Goal: Information Seeking & Learning: Learn about a topic

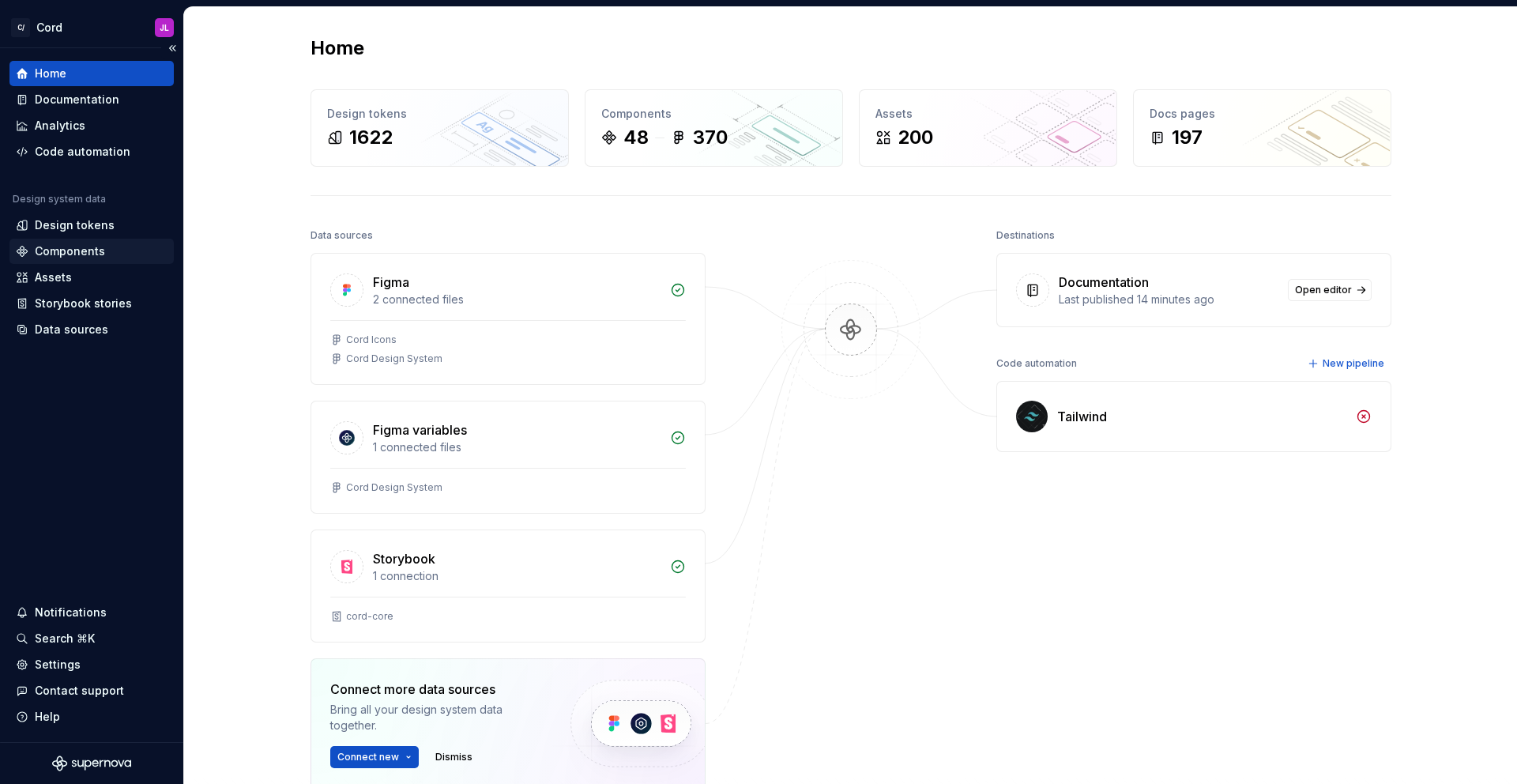
click at [79, 250] on div "Components" at bounding box center [70, 250] width 71 height 16
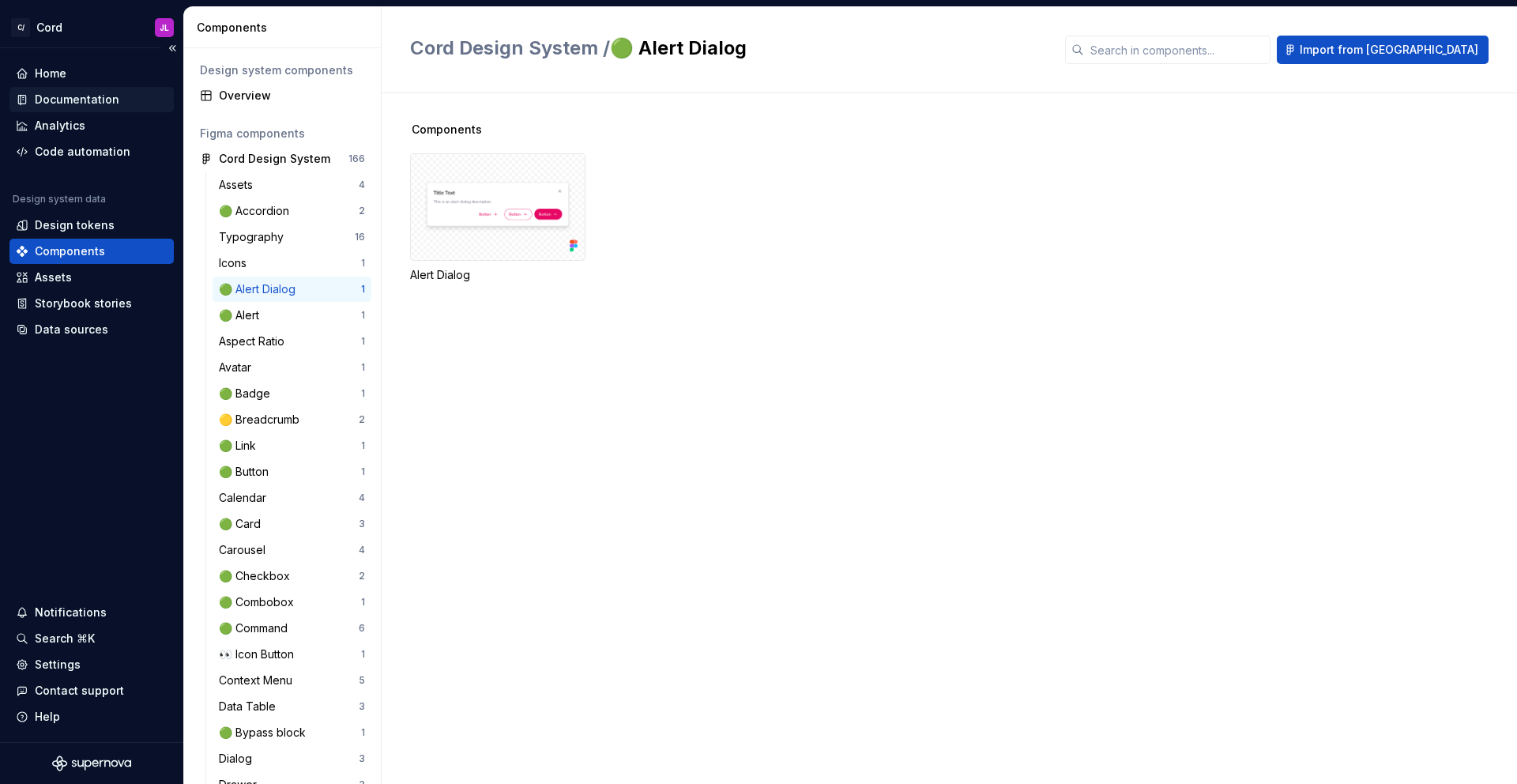
click at [101, 94] on div "Documentation" at bounding box center [77, 99] width 84 height 16
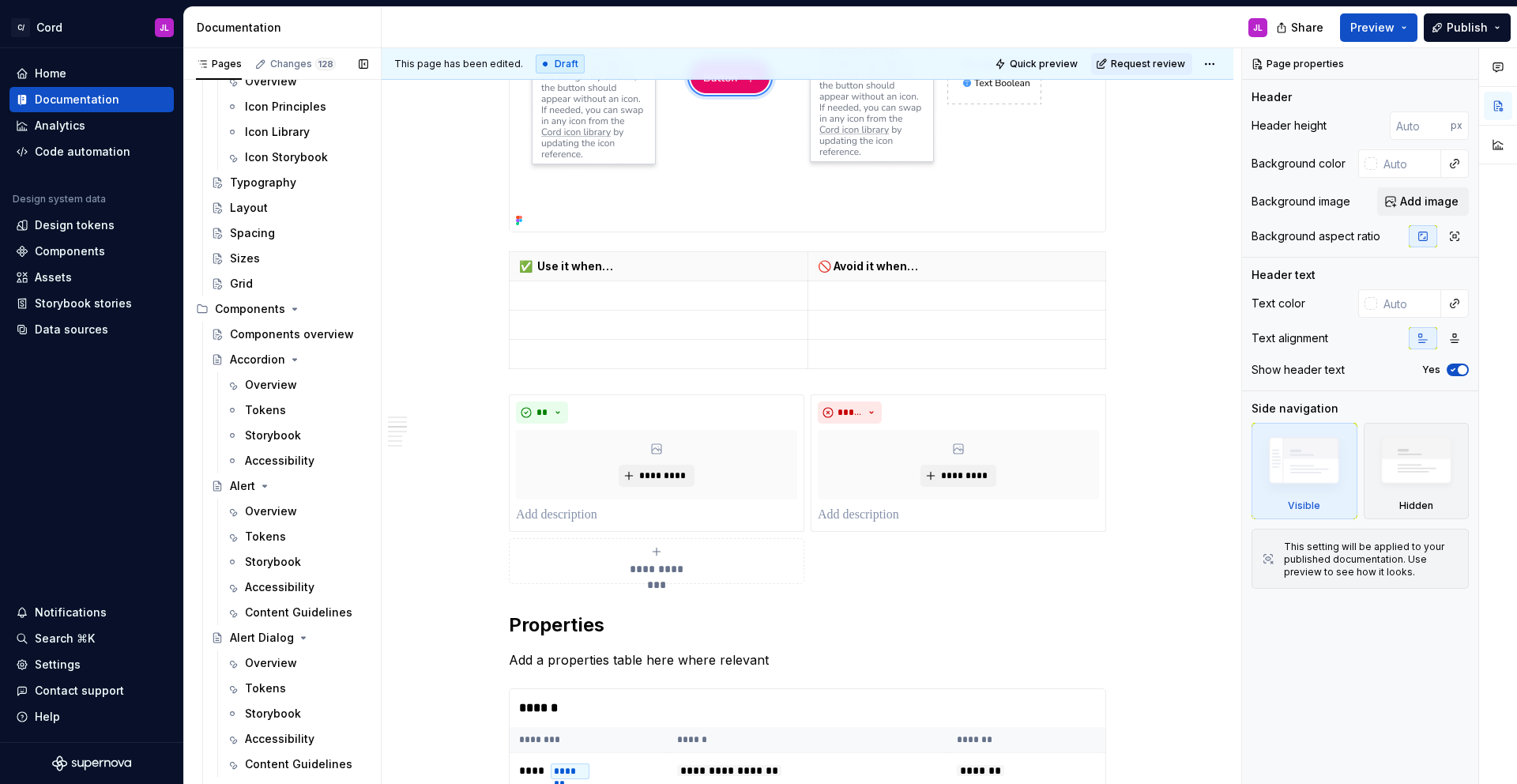
scroll to position [744, 0]
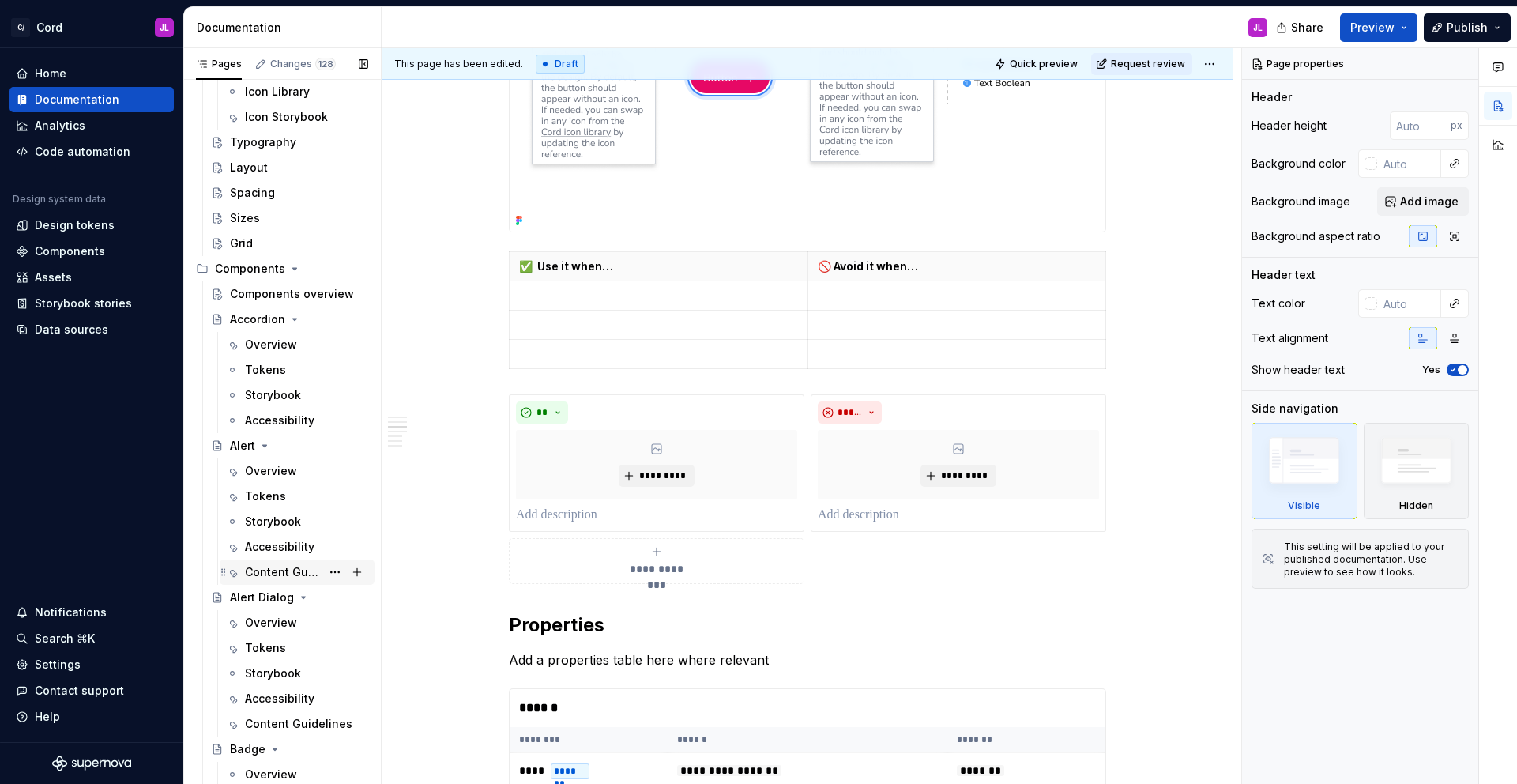
click at [260, 566] on div "Content Guidelines" at bounding box center [282, 571] width 76 height 16
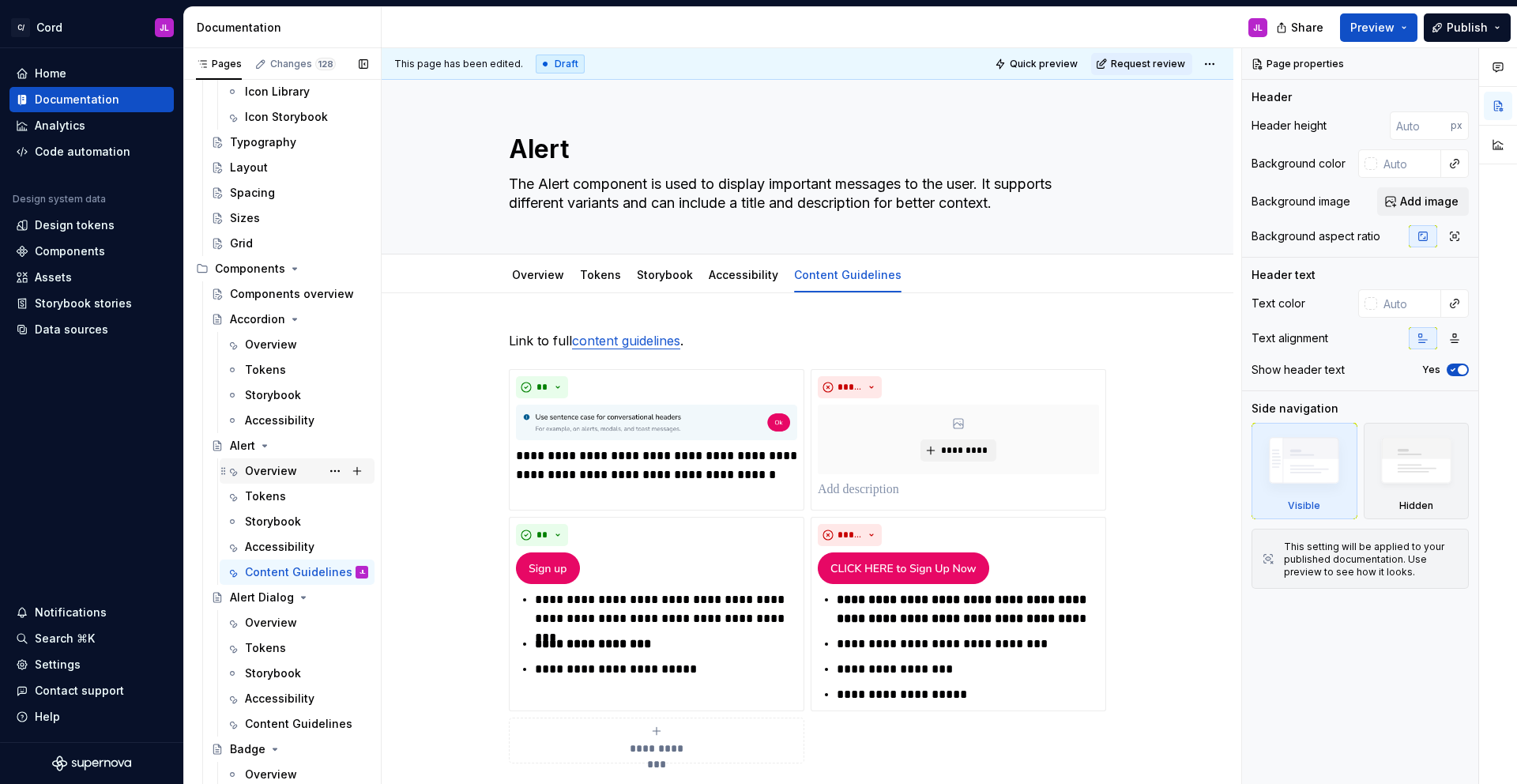
click at [268, 474] on div "Overview" at bounding box center [271, 470] width 52 height 16
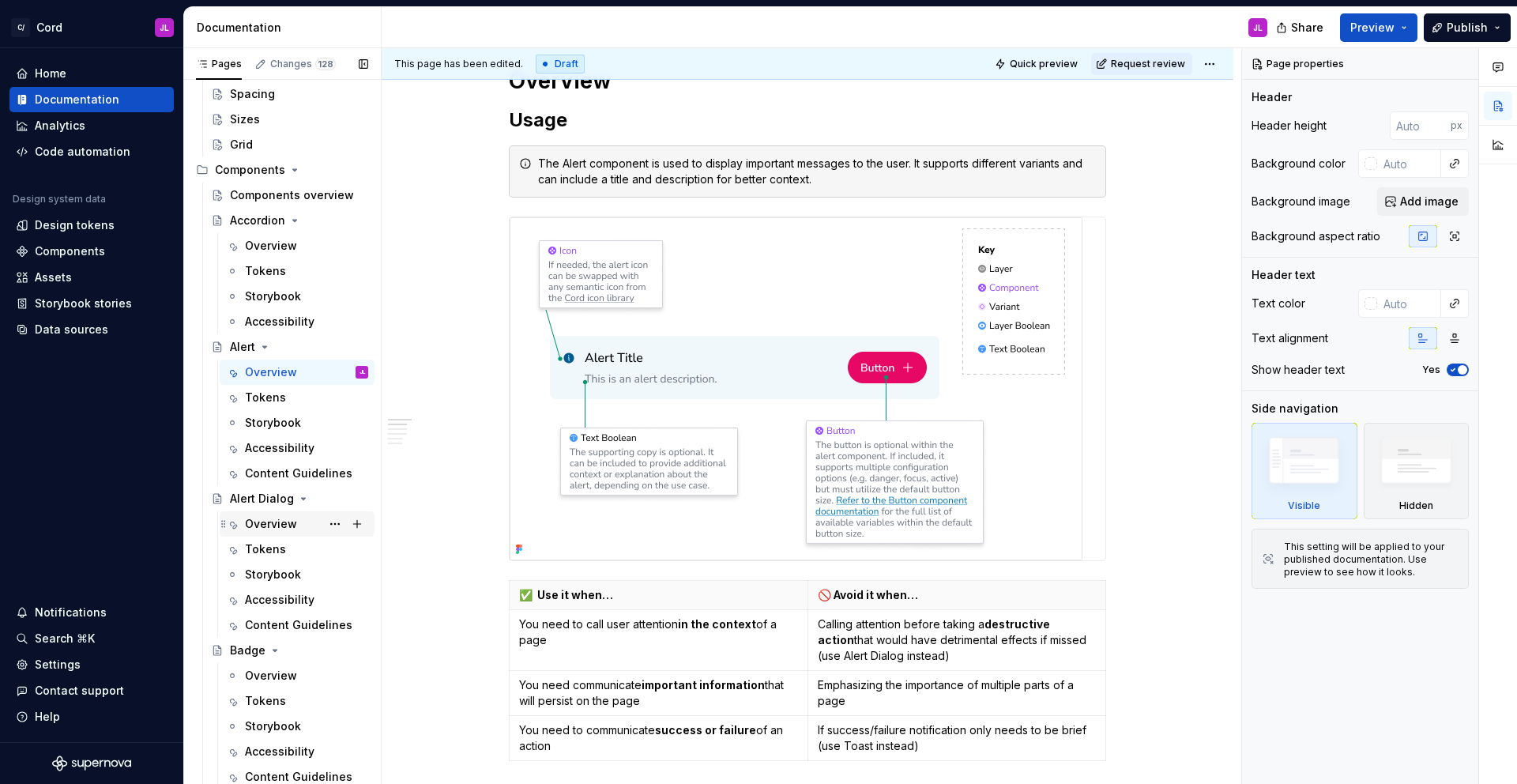
scroll to position [847, 0]
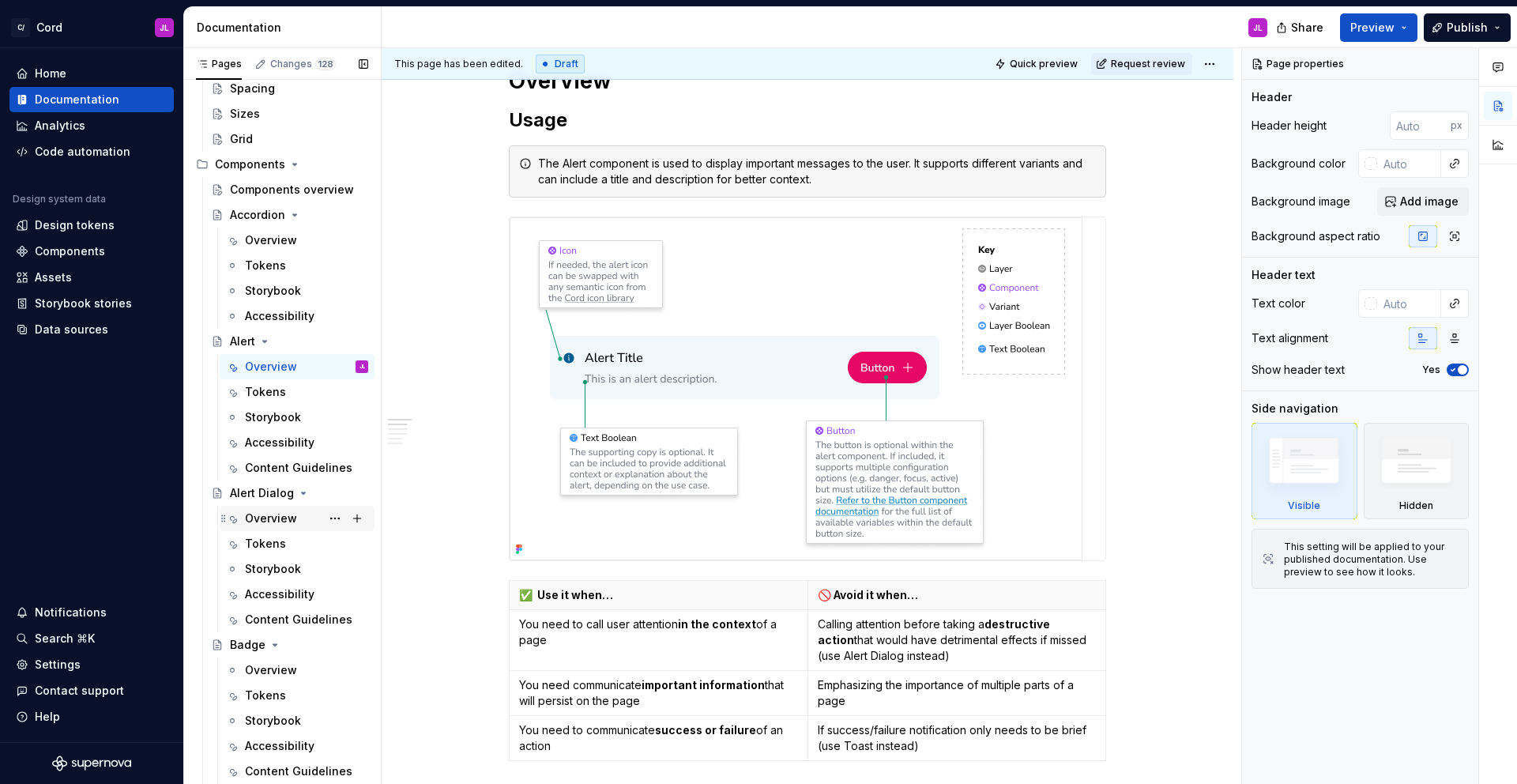
click at [265, 513] on div "Overview" at bounding box center [271, 518] width 52 height 16
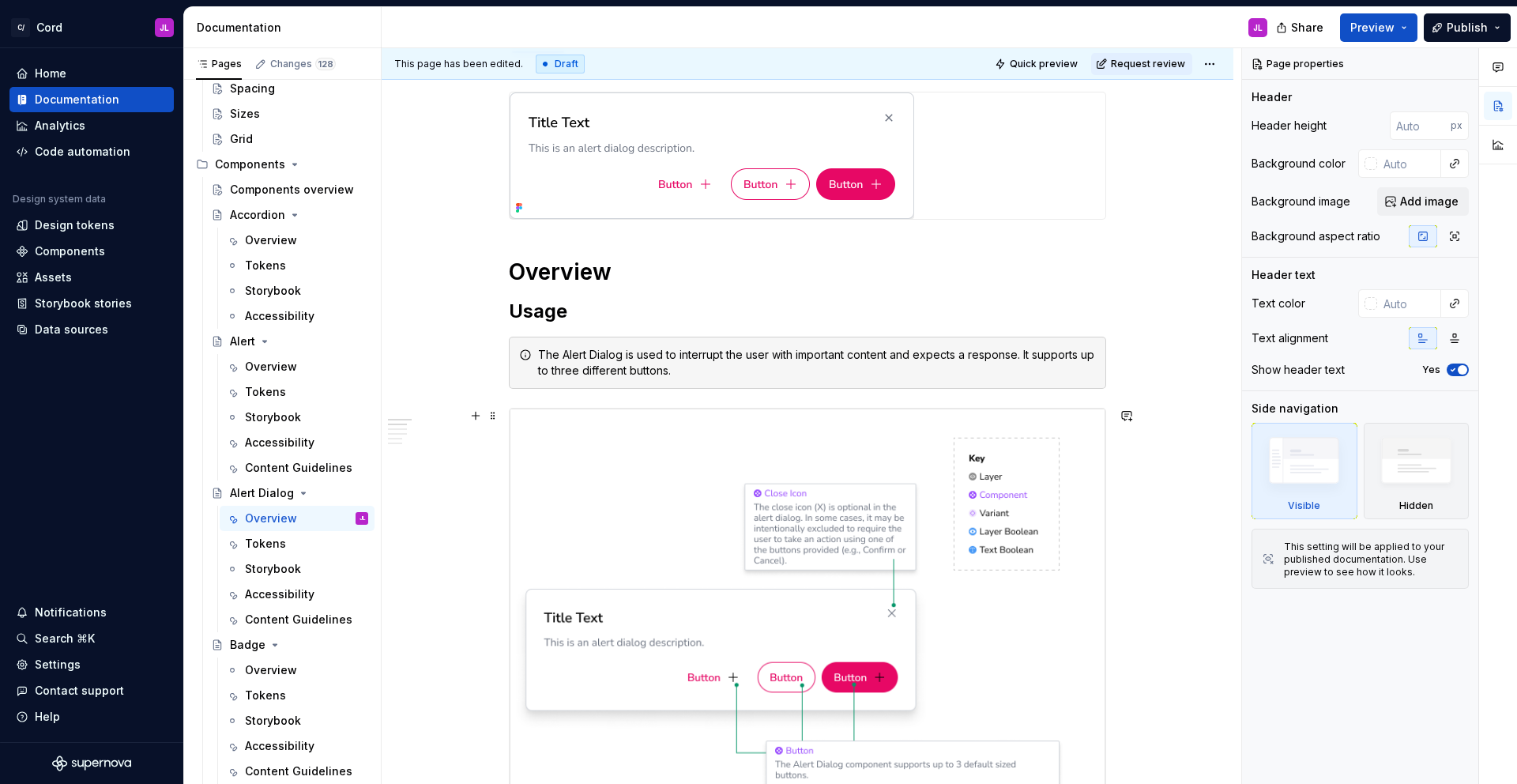
scroll to position [222, 0]
click at [263, 362] on div "Overview" at bounding box center [271, 366] width 52 height 16
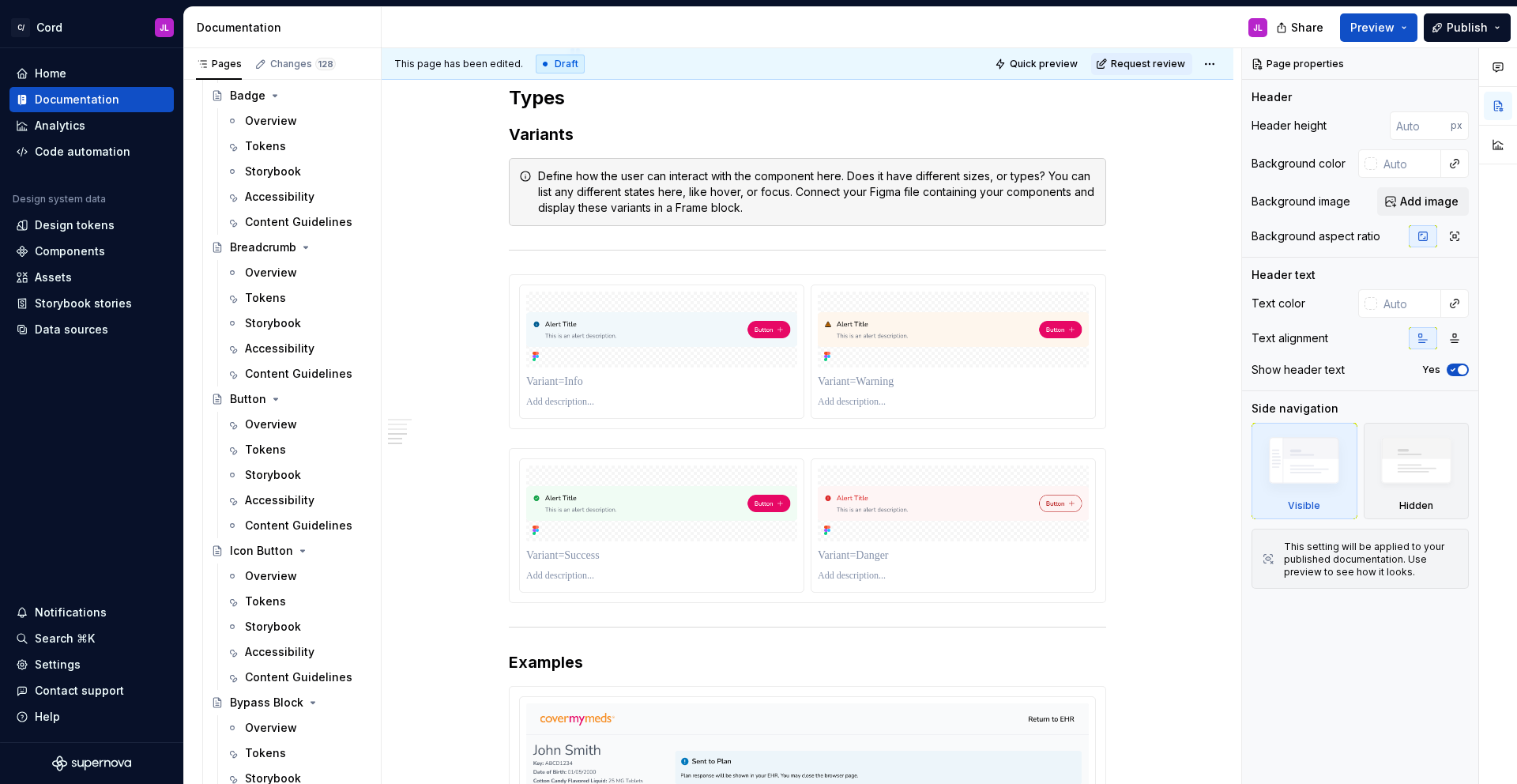
scroll to position [1408, 0]
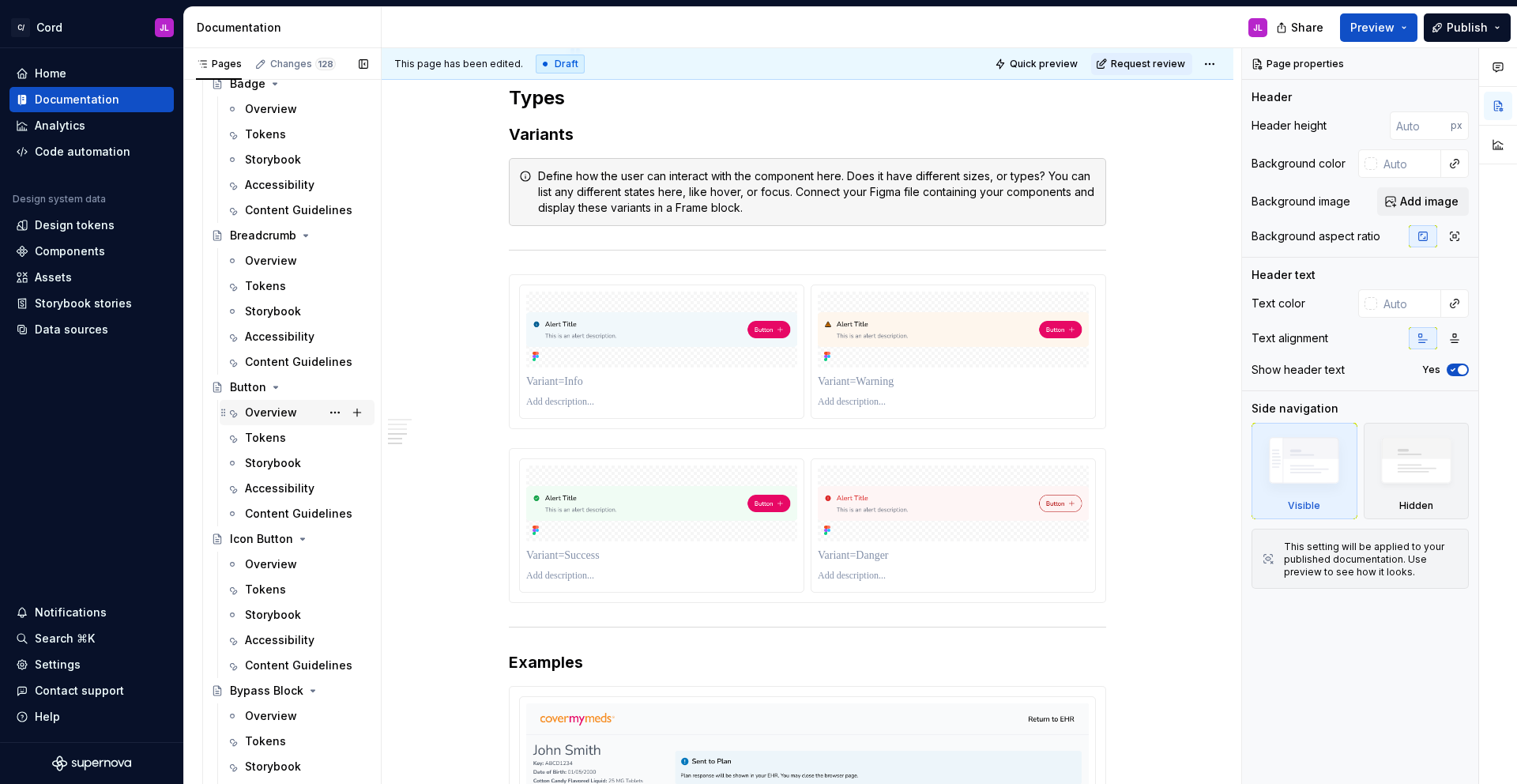
click at [265, 414] on div "Overview" at bounding box center [271, 412] width 52 height 16
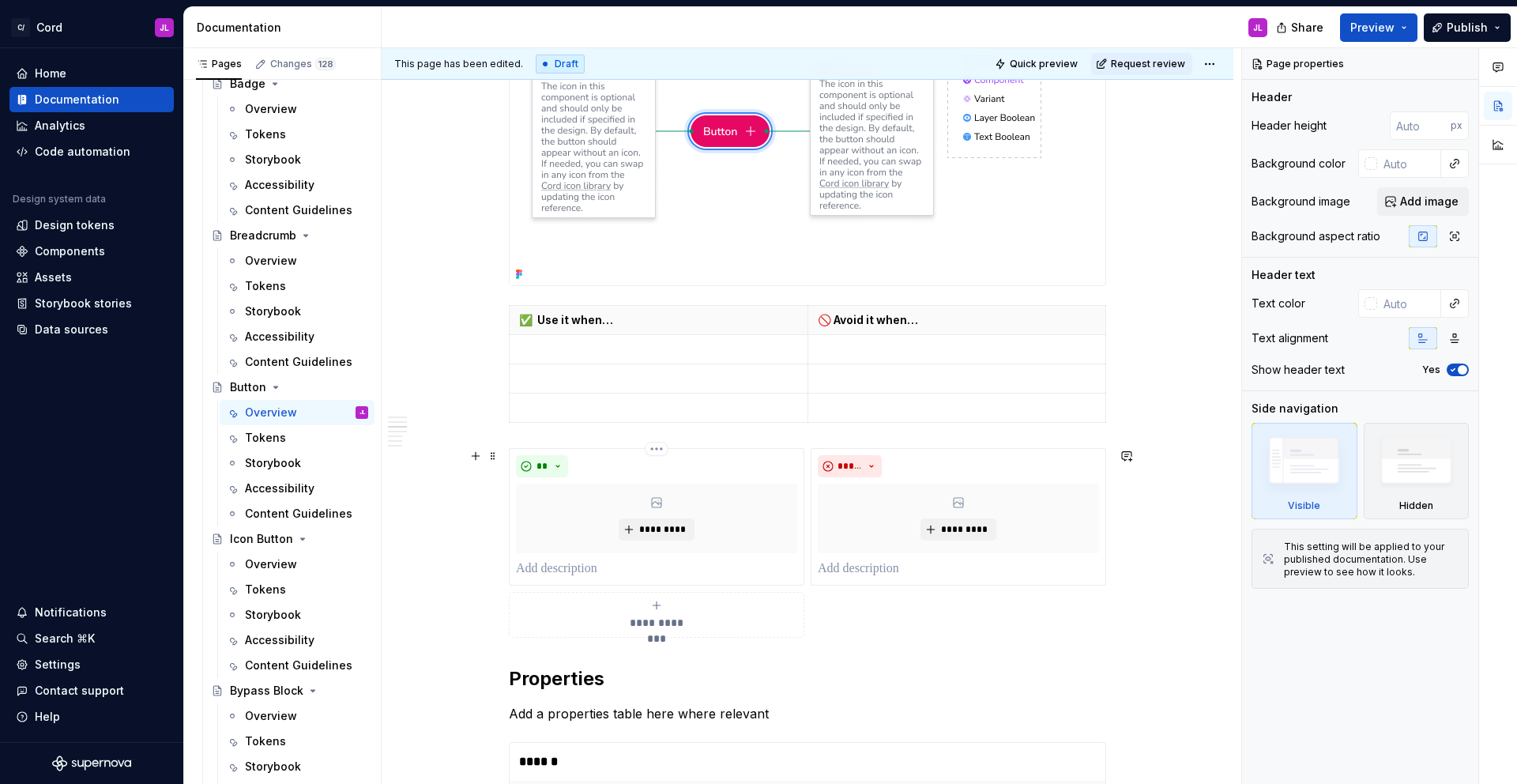
scroll to position [544, 0]
click at [267, 511] on div "Content Guidelines" at bounding box center [282, 513] width 76 height 16
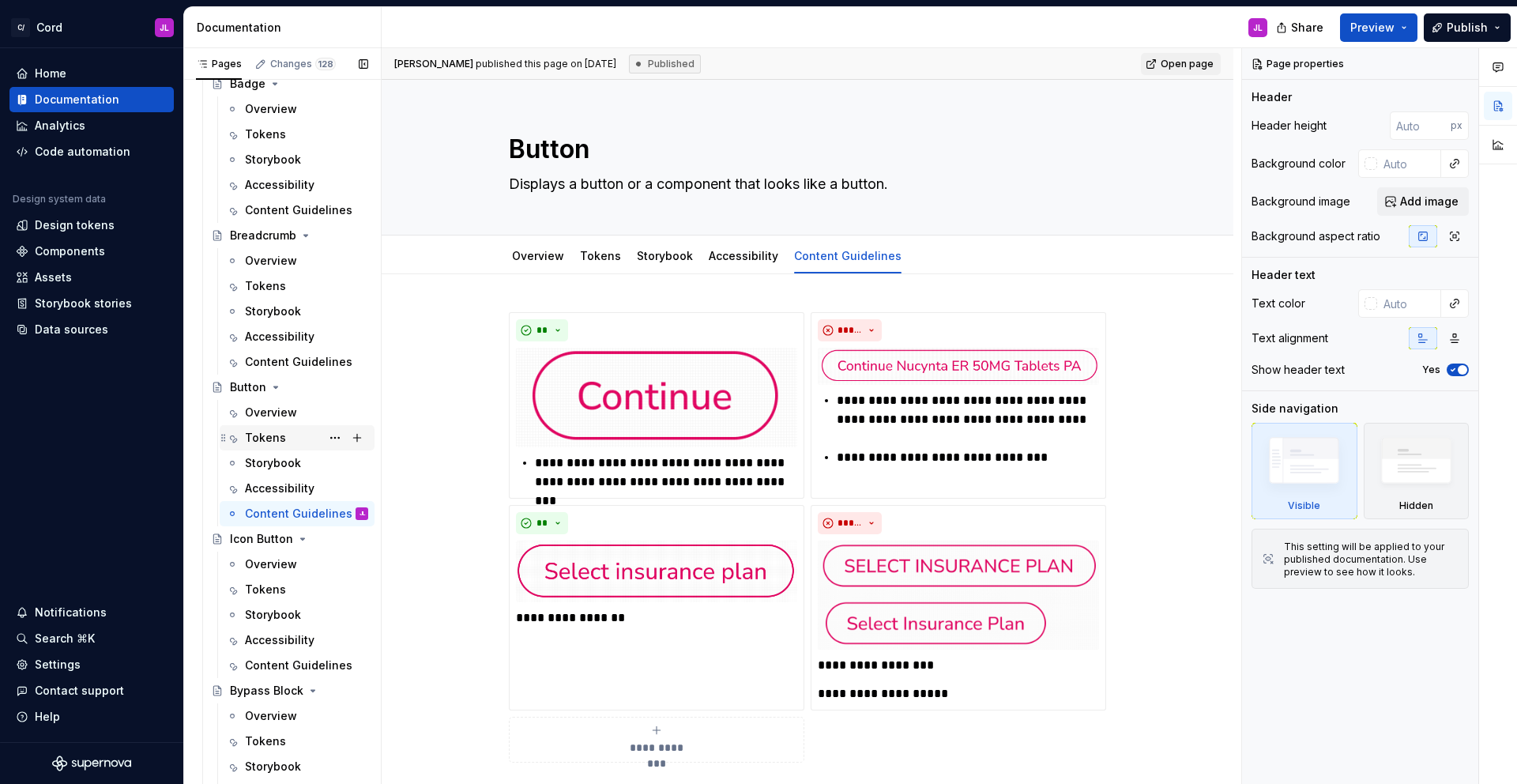
click at [271, 437] on div "Tokens" at bounding box center [265, 437] width 41 height 16
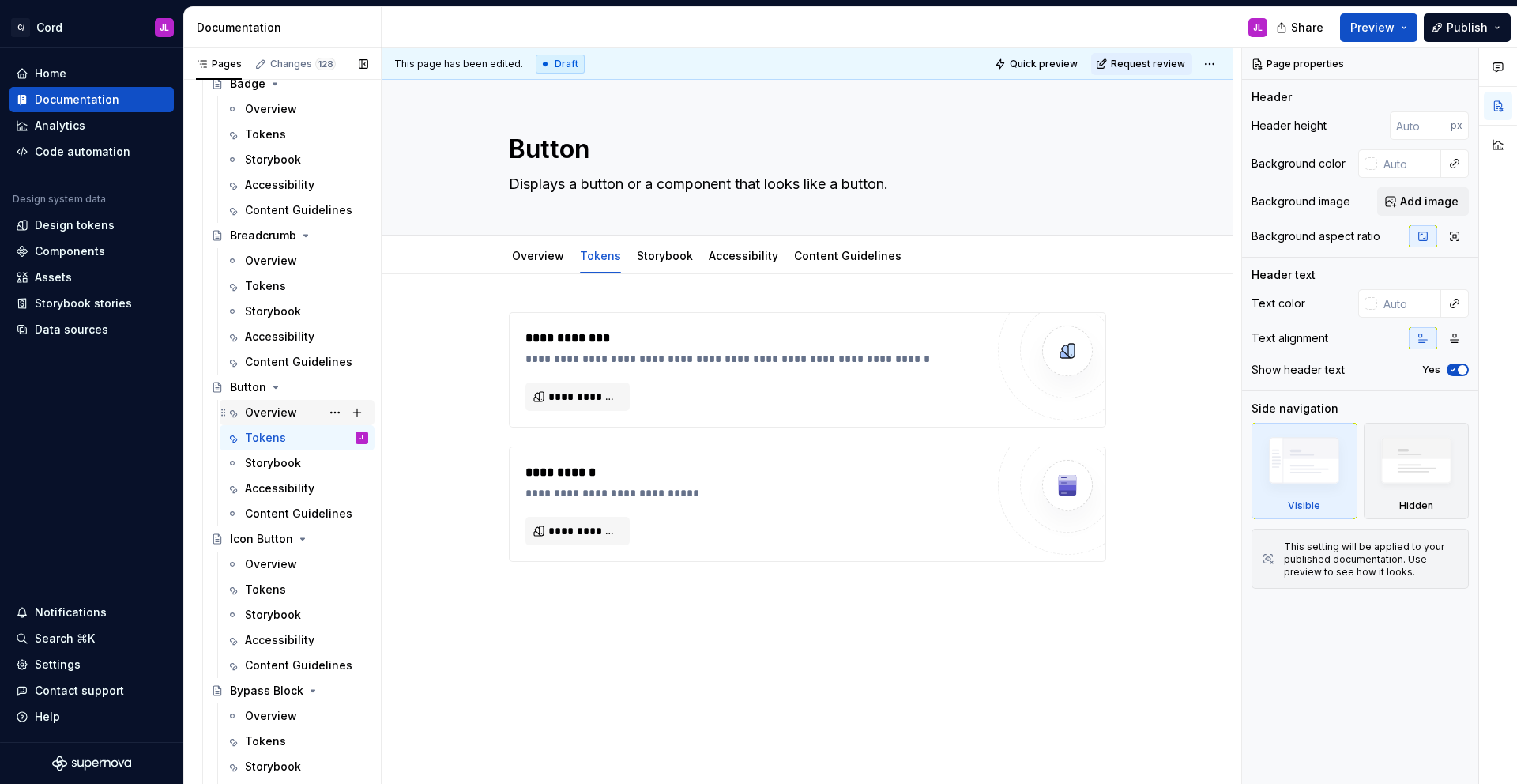
click at [273, 411] on div "Overview" at bounding box center [271, 412] width 52 height 16
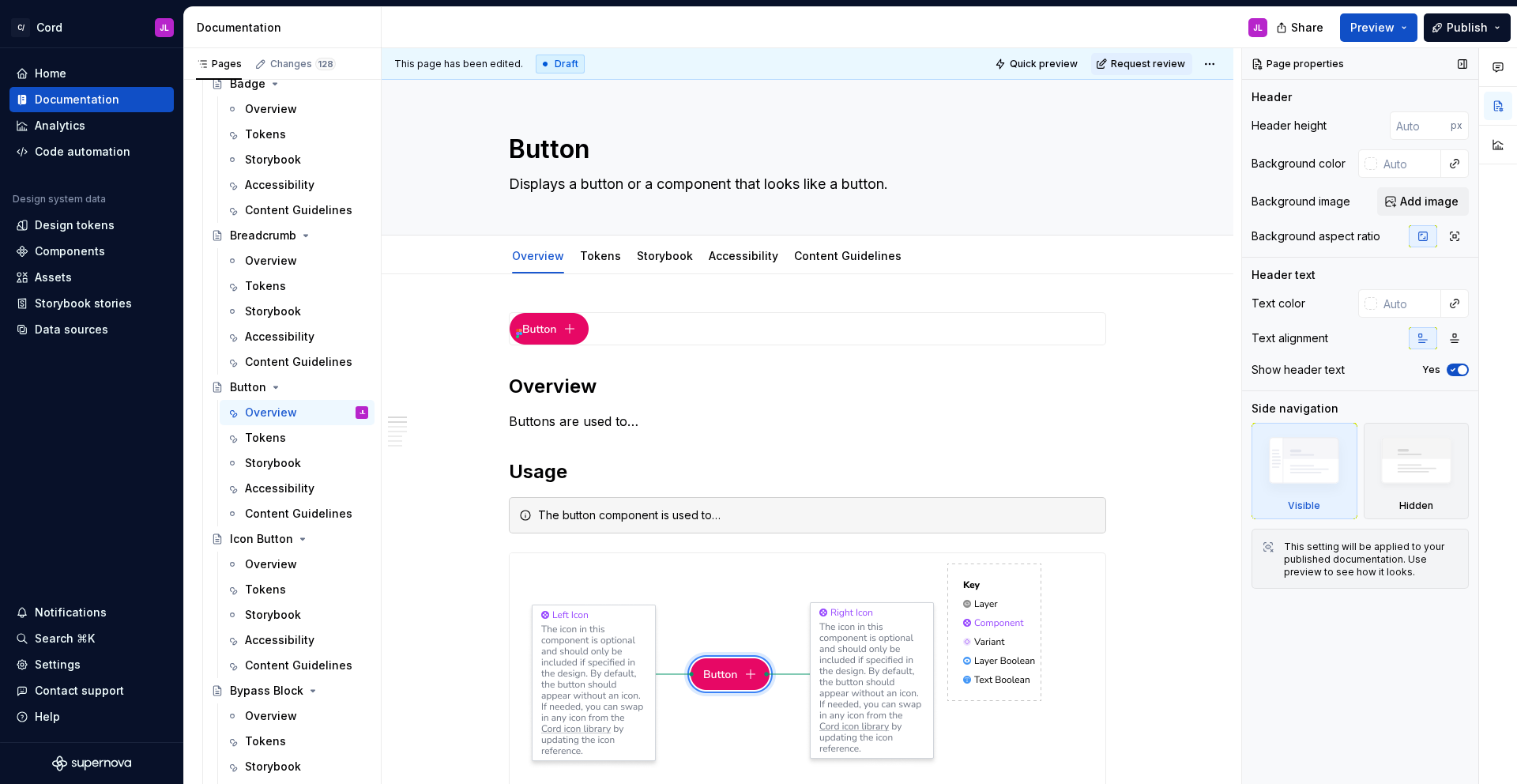
scroll to position [1408, 0]
click at [286, 507] on div "Content Guidelines" at bounding box center [282, 513] width 76 height 16
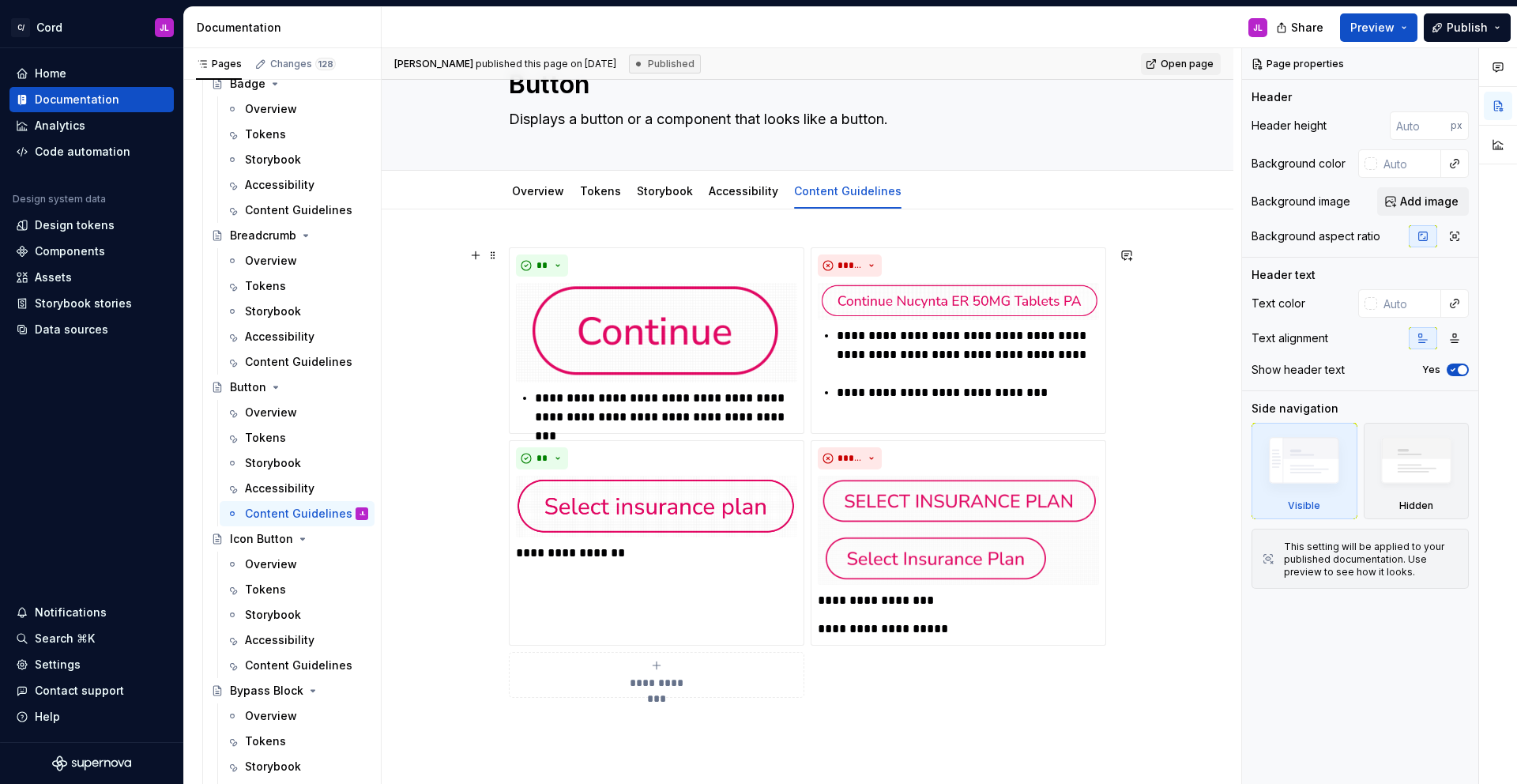
scroll to position [64, 0]
click at [271, 403] on div "Overview" at bounding box center [306, 413] width 123 height 22
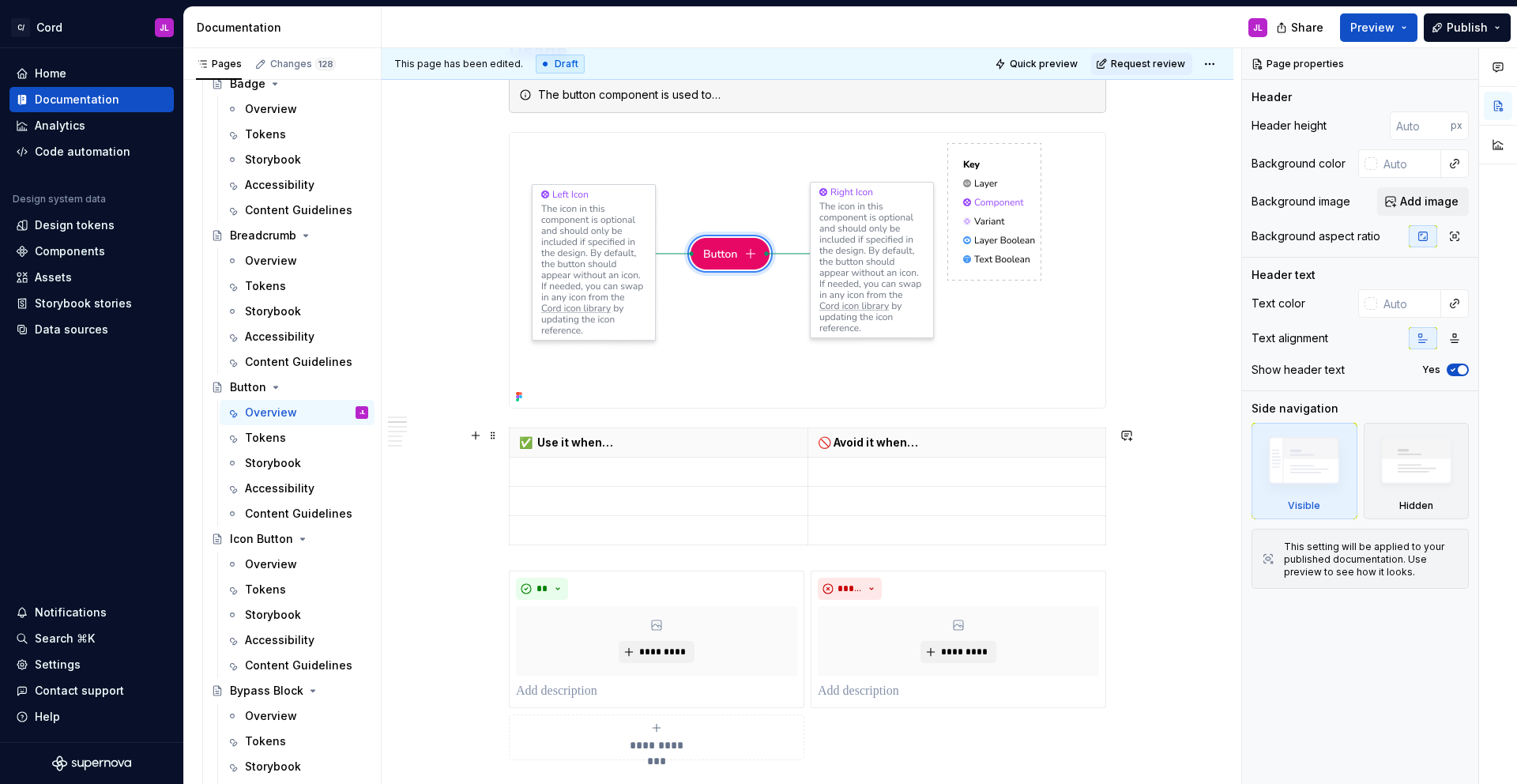
scroll to position [419, 0]
click at [255, 491] on div "Accessibility" at bounding box center [280, 488] width 70 height 16
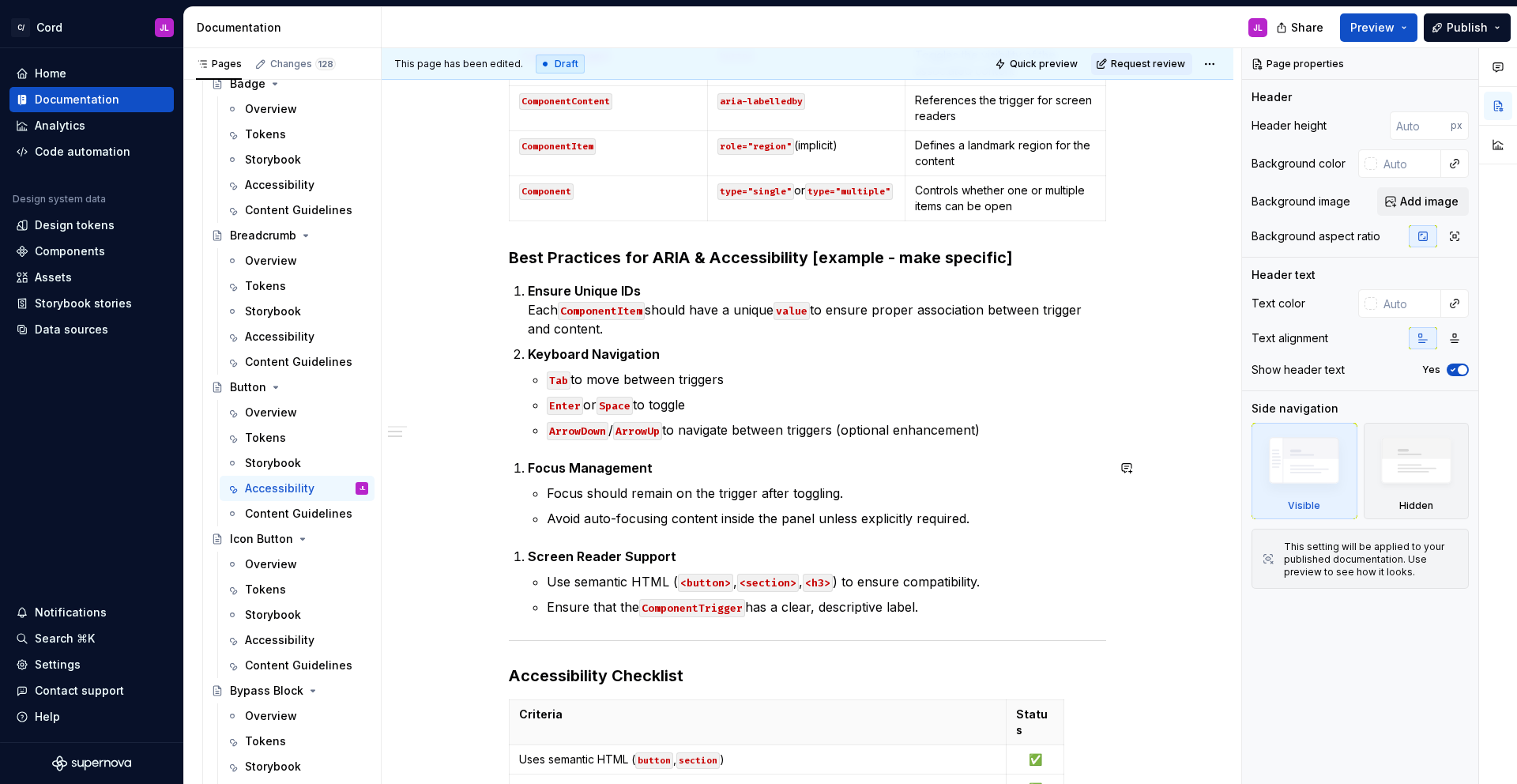
scroll to position [591, 0]
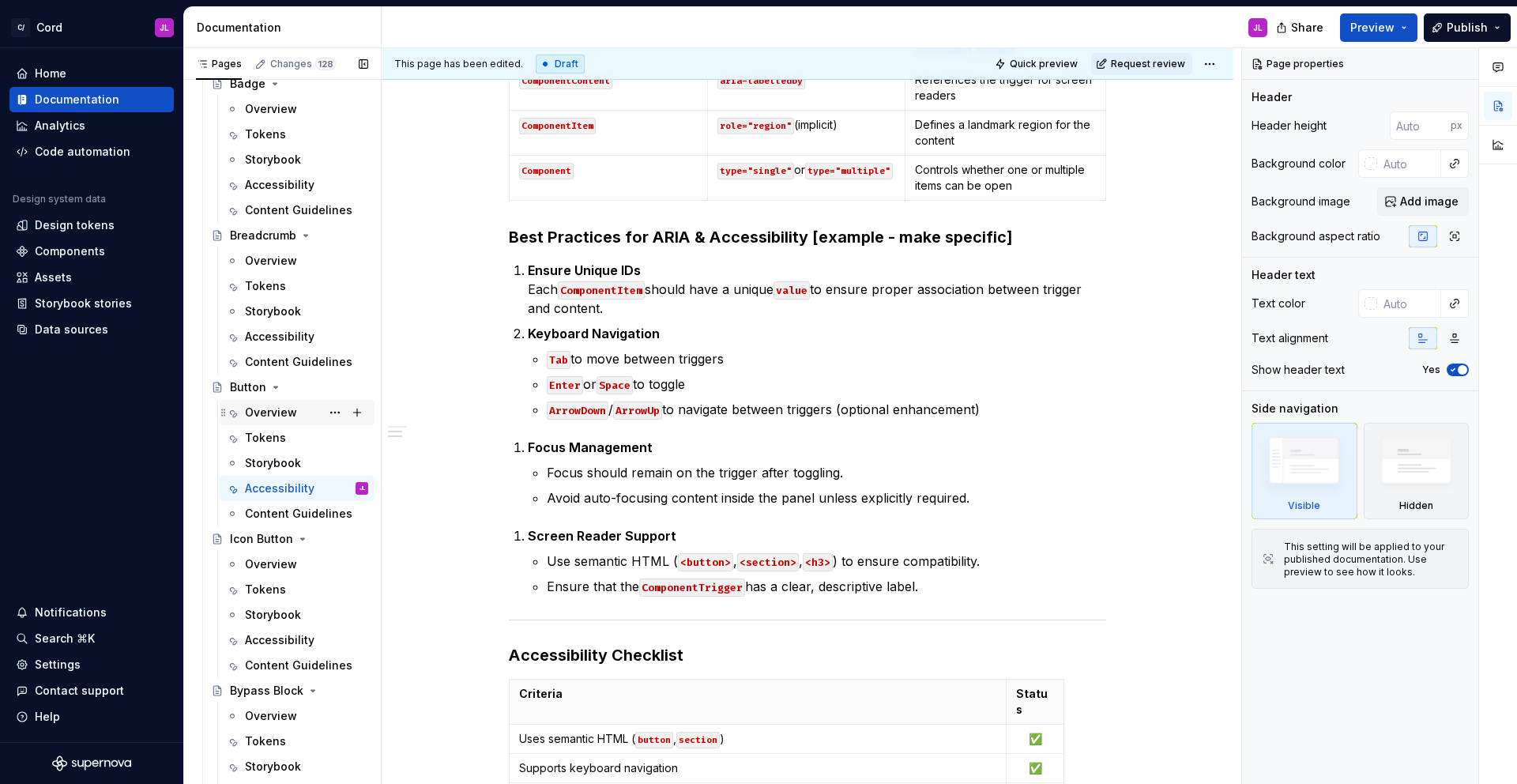
click at [273, 417] on div "Overview" at bounding box center [271, 412] width 52 height 16
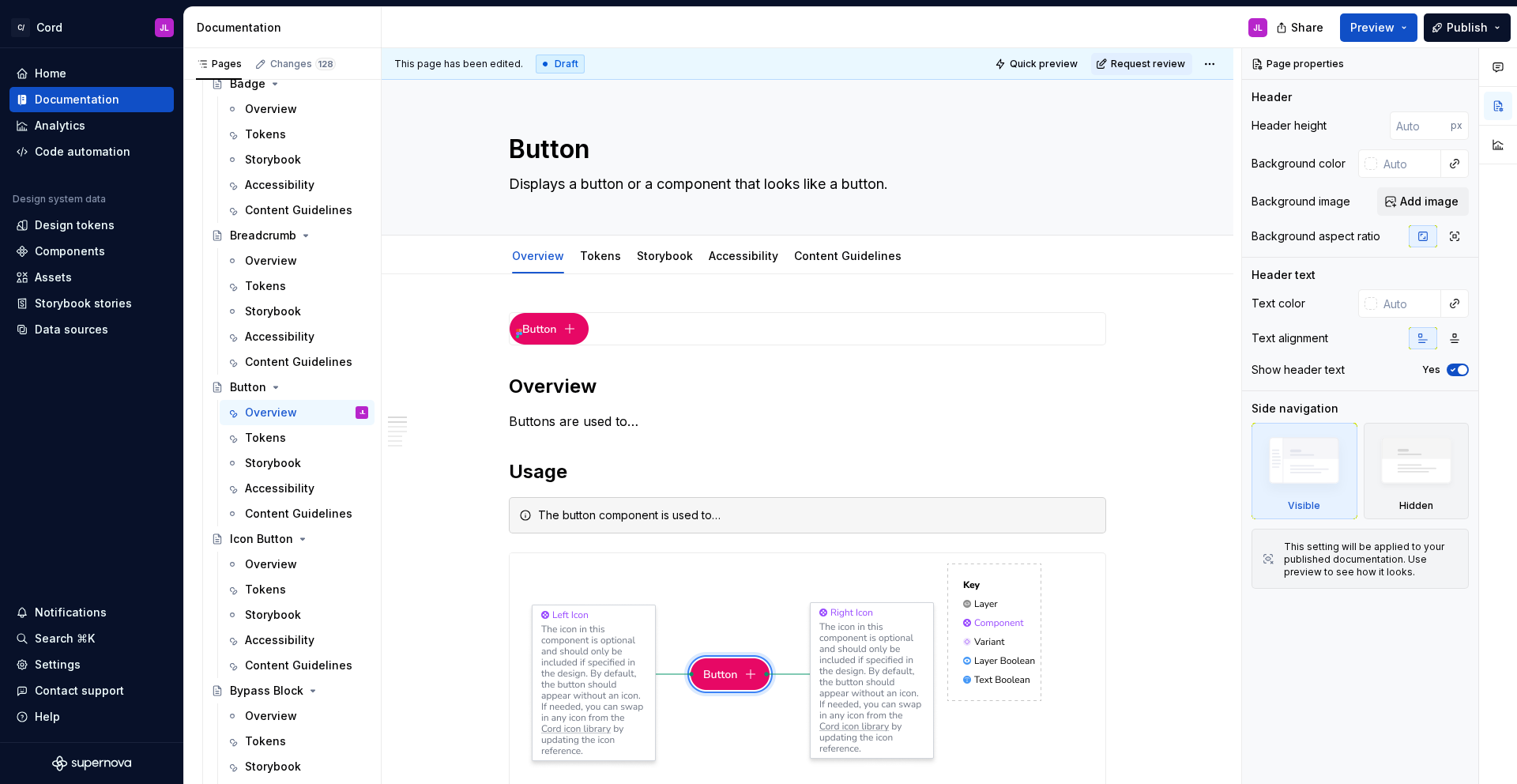
type textarea "*"
